Goal: Information Seeking & Learning: Learn about a topic

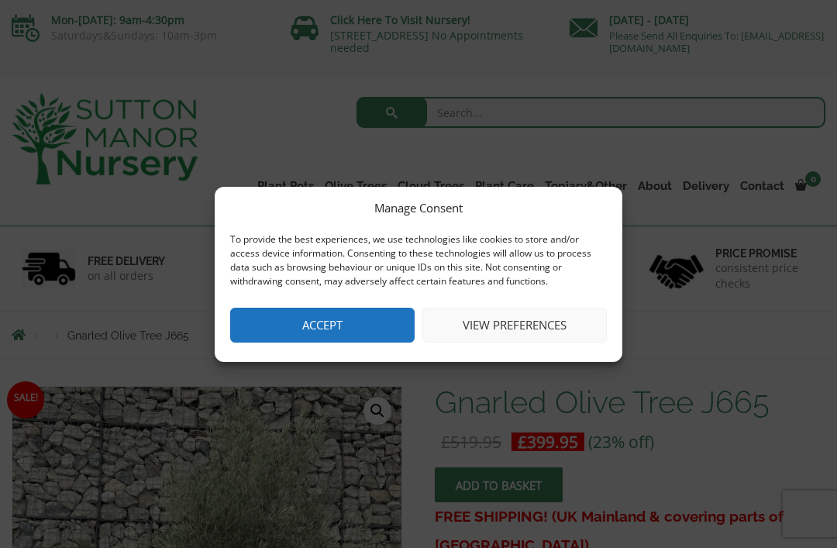
click at [335, 329] on button "Accept" at bounding box center [322, 325] width 185 height 35
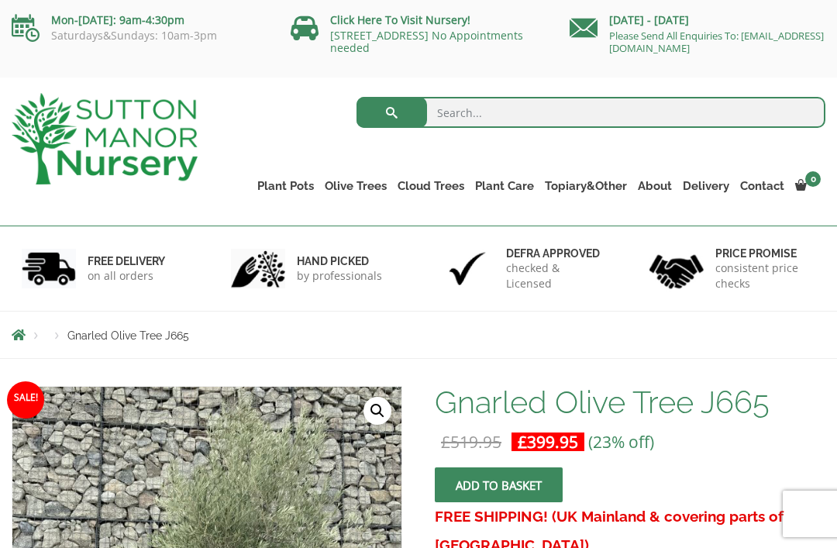
click at [0, 0] on link "Gnarled Olive Trees XXL" at bounding box center [0, 0] width 0 height 0
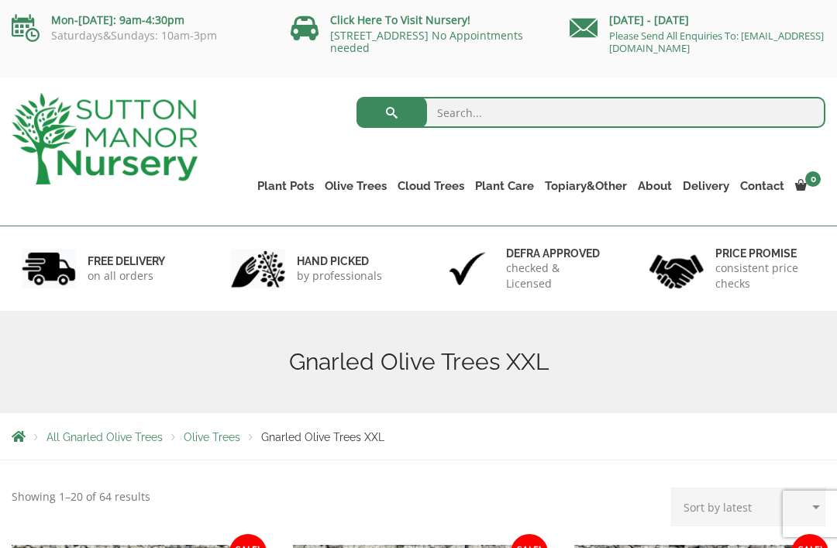
click at [0, 0] on link "Gnarled Olive Trees" at bounding box center [0, 0] width 0 height 0
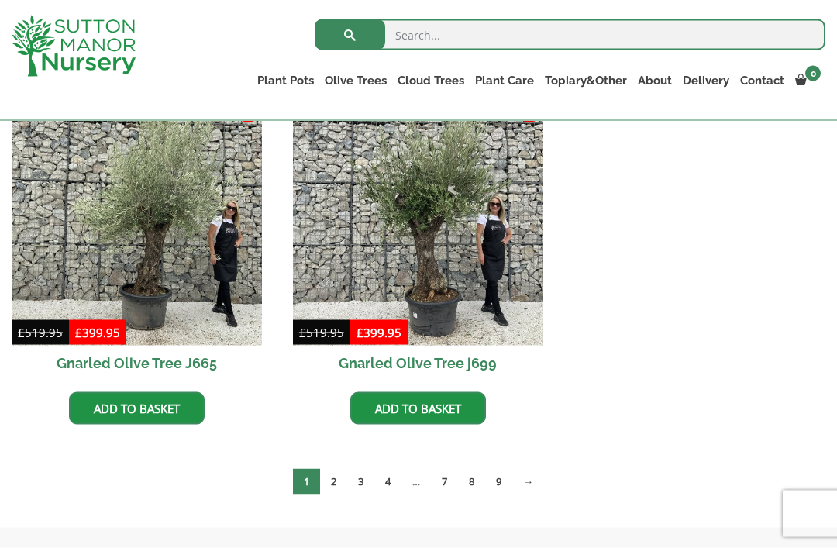
scroll to position [1508, 0]
click at [336, 481] on link "2" at bounding box center [333, 481] width 27 height 26
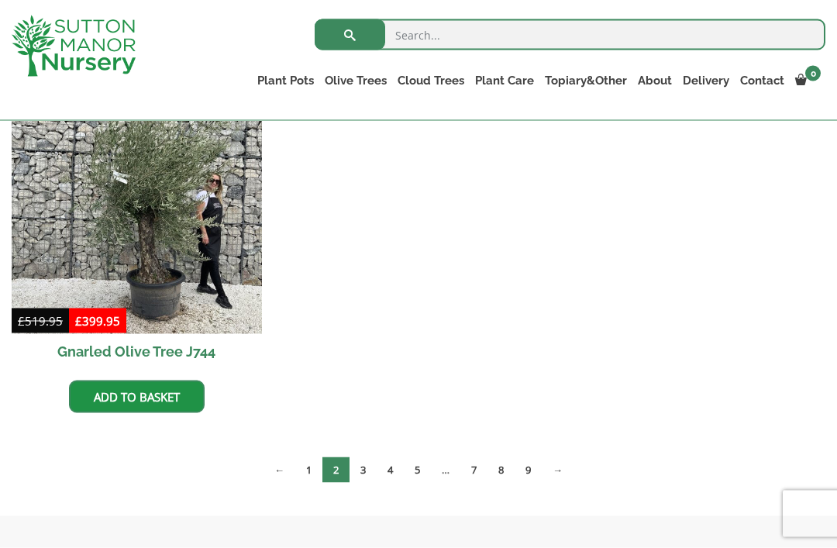
scroll to position [1523, 0]
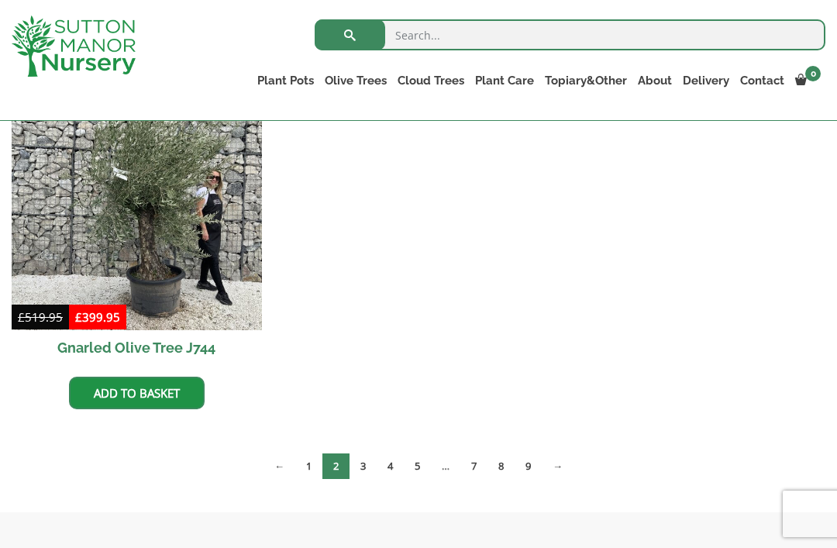
click at [369, 465] on link "3" at bounding box center [363, 467] width 27 height 26
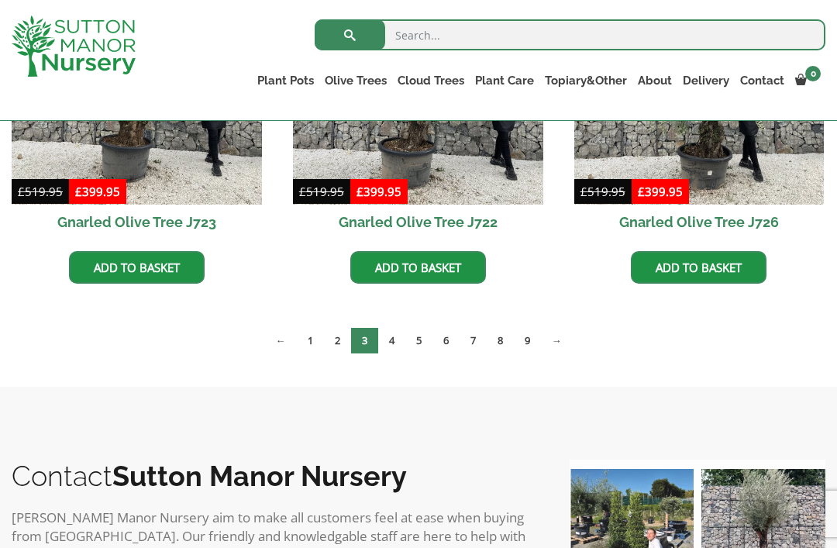
scroll to position [1306, 0]
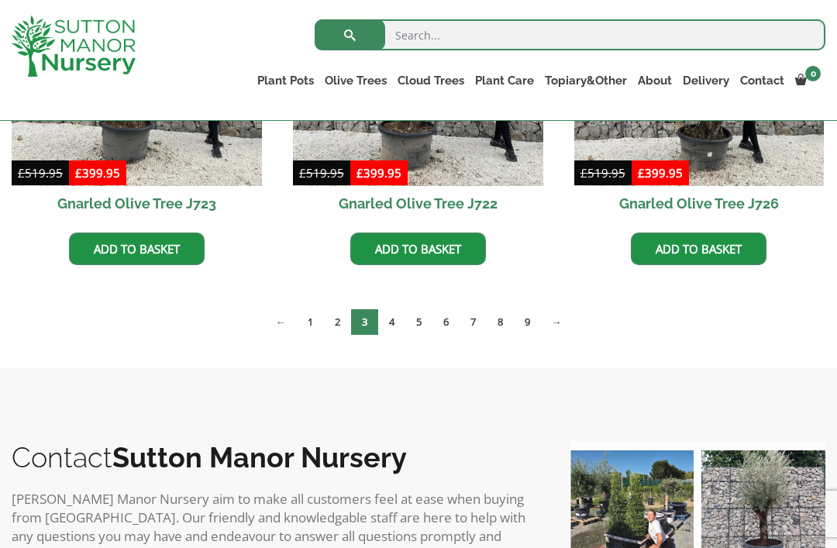
click at [395, 320] on link "4" at bounding box center [391, 322] width 27 height 26
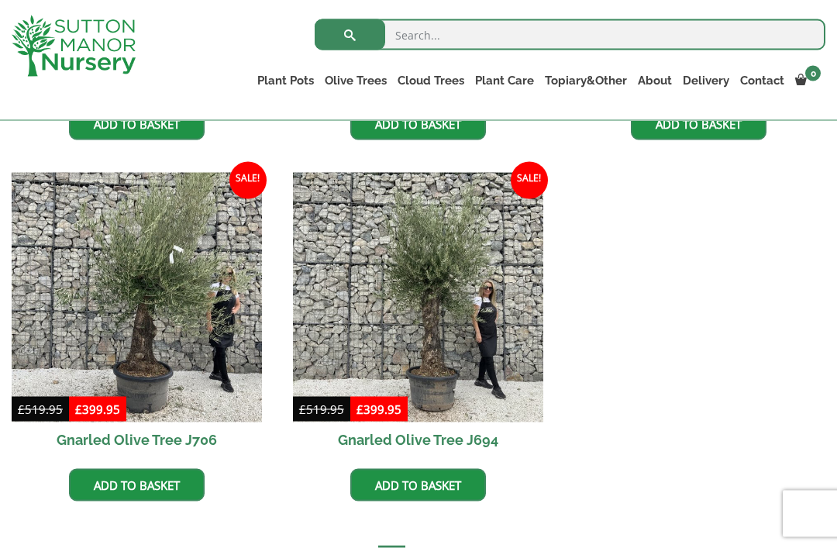
scroll to position [1432, 0]
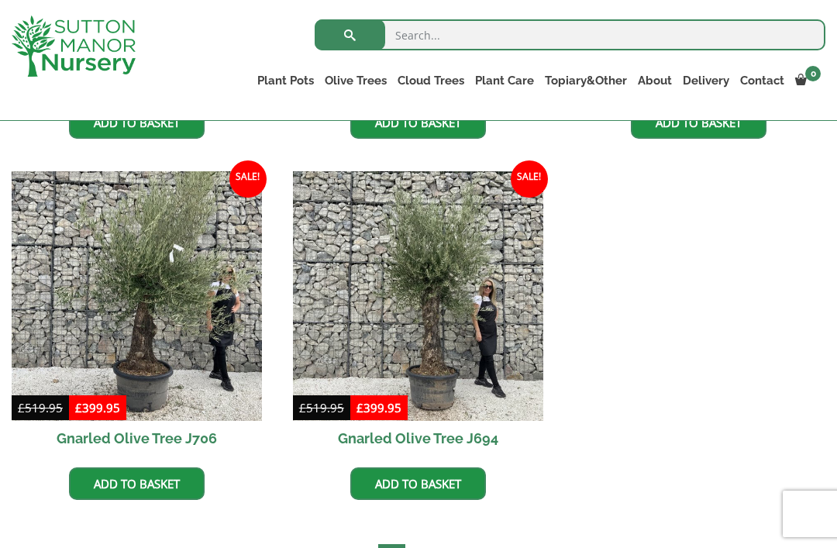
click at [426, 547] on link "5" at bounding box center [418, 557] width 27 height 26
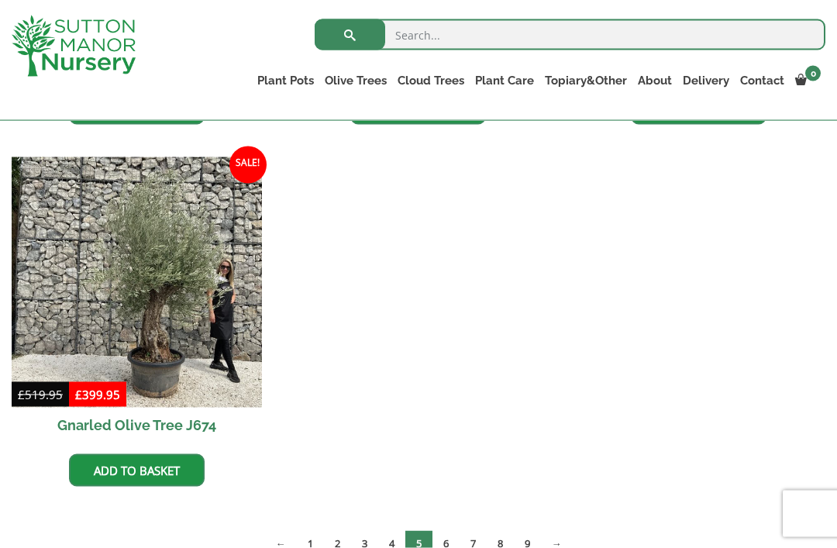
scroll to position [2170, 0]
click at [455, 543] on link "6" at bounding box center [446, 543] width 27 height 26
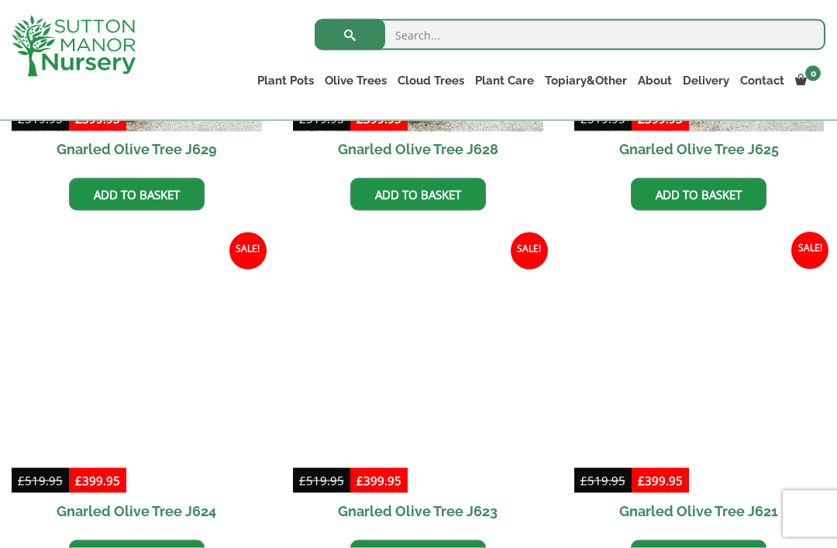
scroll to position [1806, 0]
